Goal: Book appointment/travel/reservation

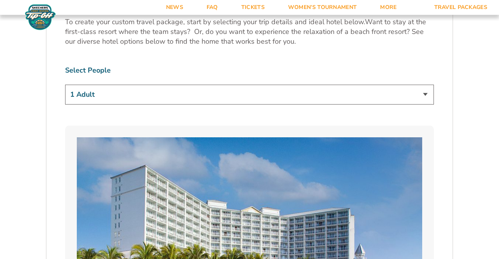
scroll to position [472, 0]
select select "2 Adults"
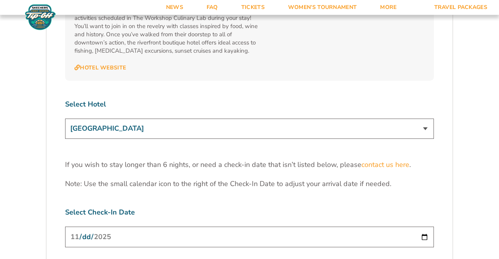
scroll to position [2371, 0]
select select "17487"
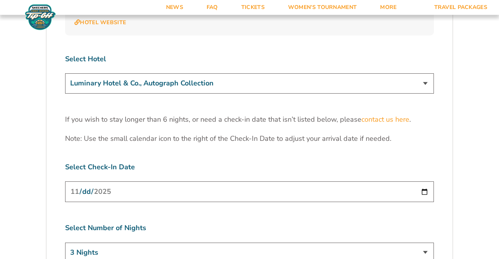
scroll to position [2423, 0]
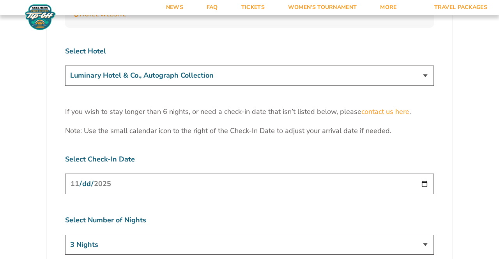
click at [85, 174] on input "[DATE]" at bounding box center [249, 184] width 369 height 21
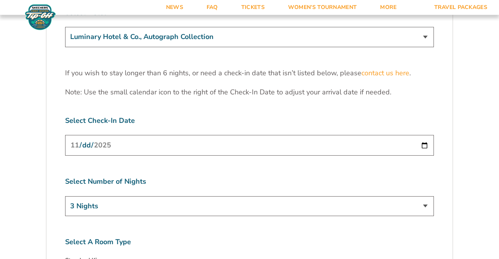
scroll to position [2462, 0]
click at [74, 135] on input "[DATE]" at bounding box center [249, 145] width 369 height 21
type input "[DATE]"
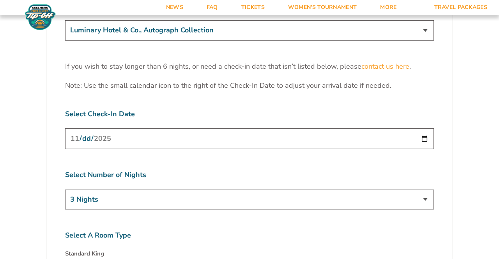
scroll to position [2468, 0]
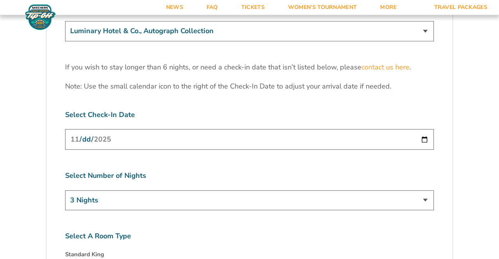
click at [93, 129] on input "[DATE]" at bounding box center [249, 139] width 369 height 21
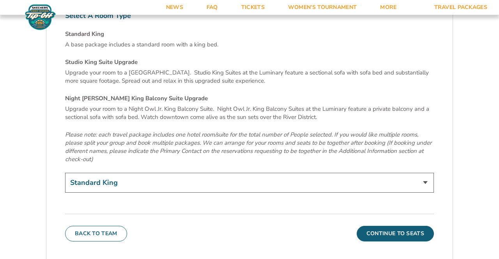
scroll to position [2766, 0]
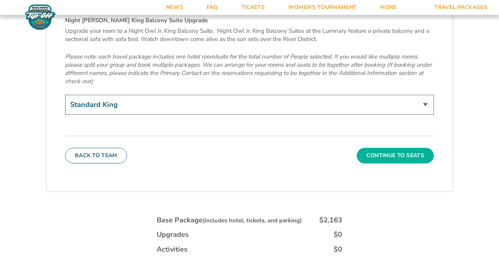
click at [388, 148] on button "Continue To Seats" at bounding box center [395, 156] width 77 height 16
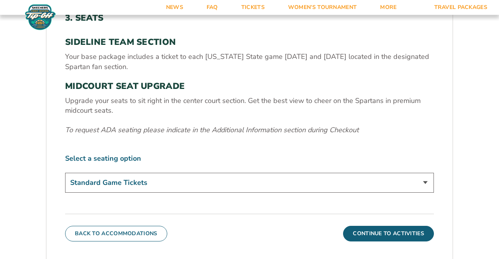
scroll to position [311, 0]
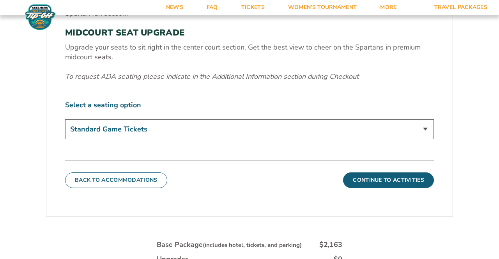
select select "Midcourt Seat Upgrade"
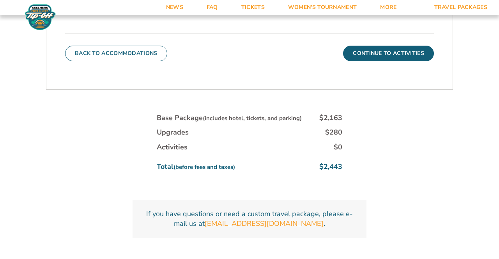
scroll to position [453, 0]
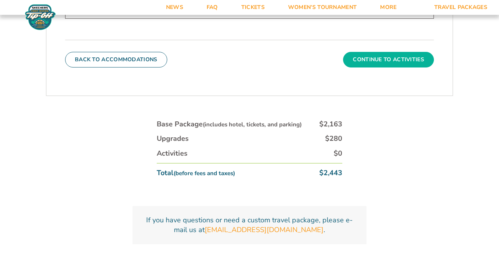
click at [378, 62] on button "Continue To Activities" at bounding box center [388, 60] width 91 height 16
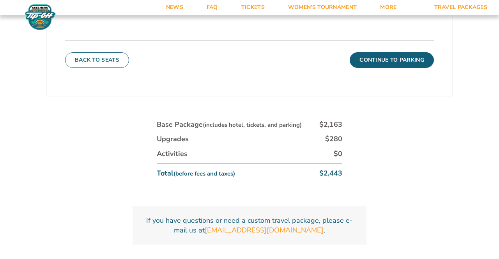
scroll to position [433, 0]
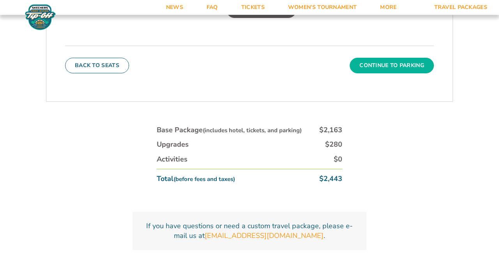
click at [377, 59] on button "Continue To Parking" at bounding box center [392, 66] width 84 height 16
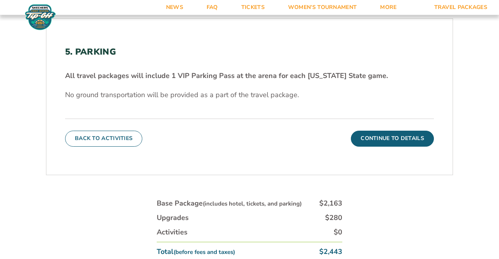
scroll to position [233, 0]
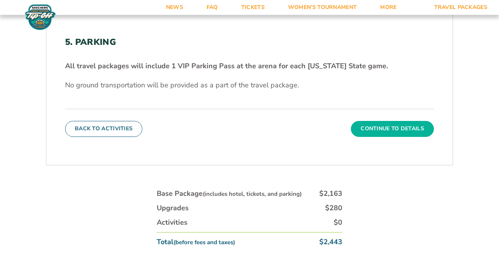
click at [362, 129] on button "Continue To Details" at bounding box center [392, 129] width 83 height 16
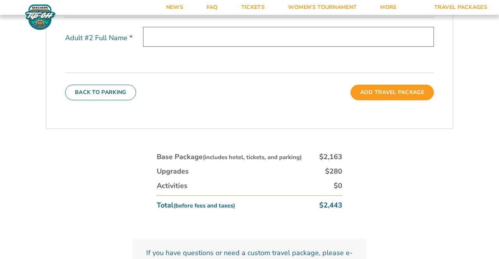
scroll to position [385, 0]
